Goal: Task Accomplishment & Management: Manage account settings

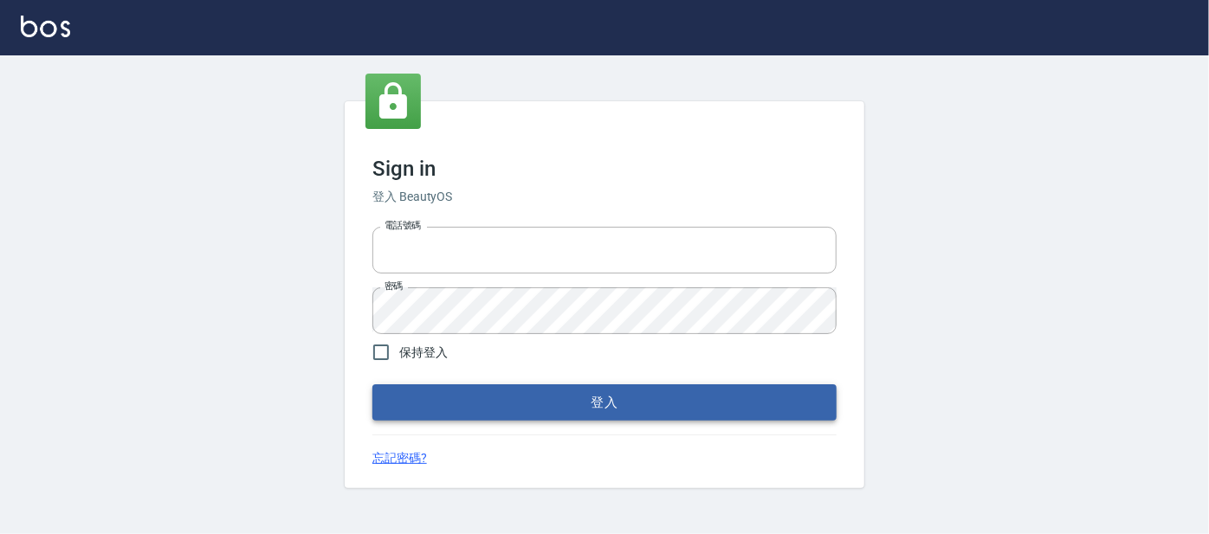
type input "0227605235"
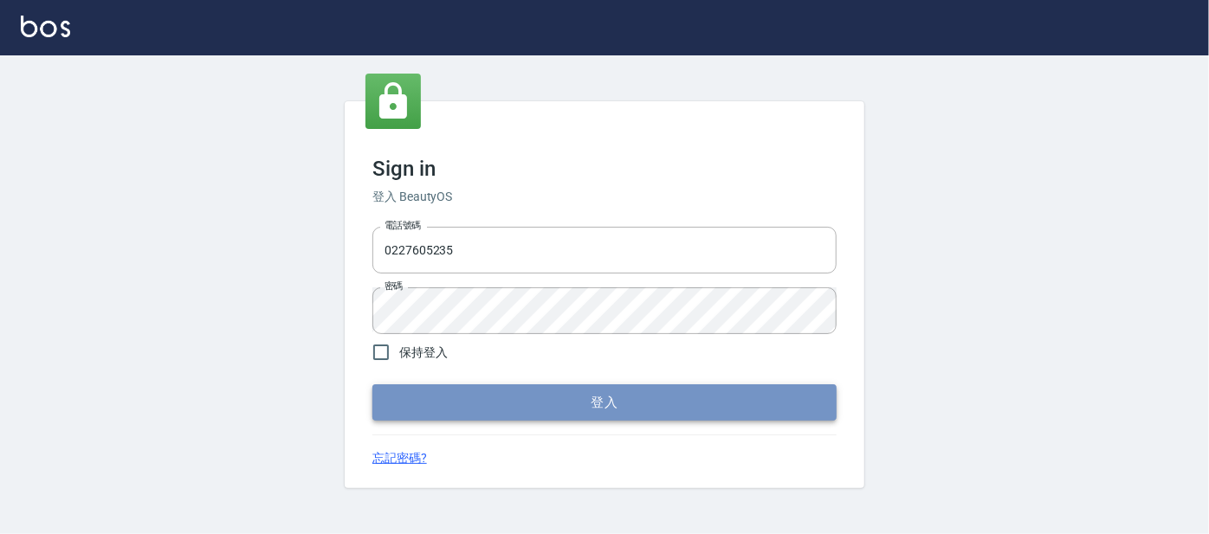
click at [556, 395] on button "登入" at bounding box center [604, 402] width 464 height 36
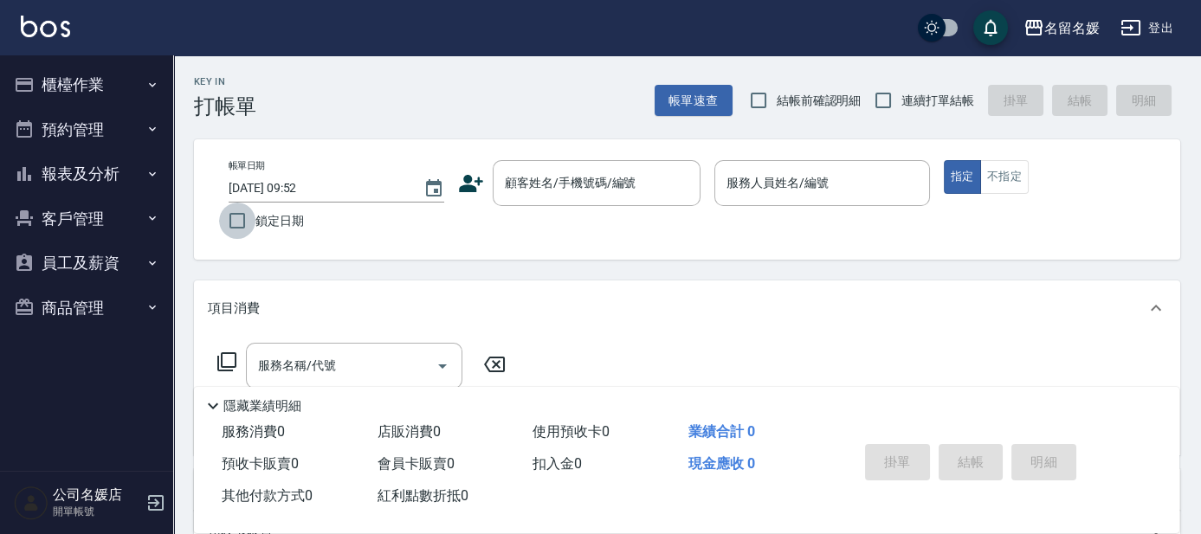
click at [236, 215] on input "鎖定日期" at bounding box center [237, 221] width 36 height 36
checkbox input "true"
click at [759, 101] on input "結帳前確認明細" at bounding box center [758, 100] width 36 height 36
checkbox input "true"
click at [895, 106] on input "連續打單結帳" at bounding box center [883, 100] width 36 height 36
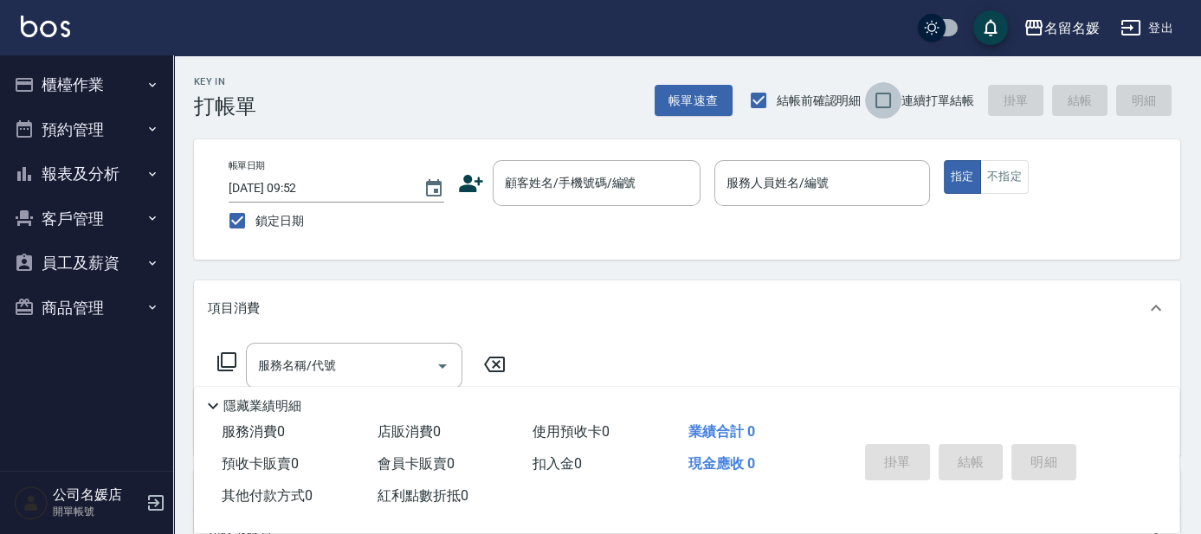
checkbox input "true"
